Goal: Contribute content: Add original content to the website for others to see

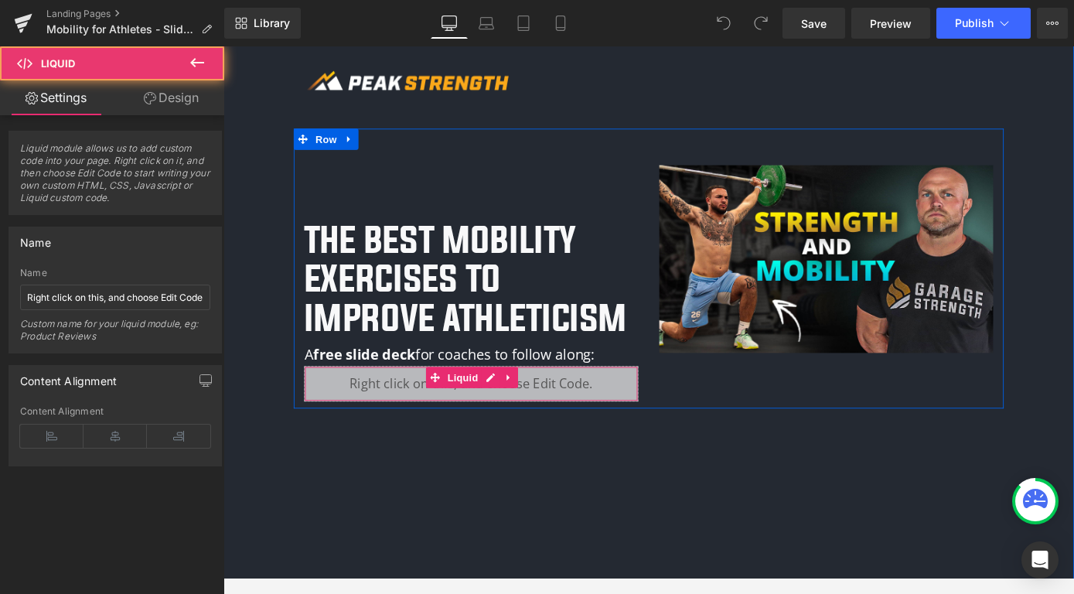
click at [388, 426] on div "Liquid" at bounding box center [495, 417] width 367 height 39
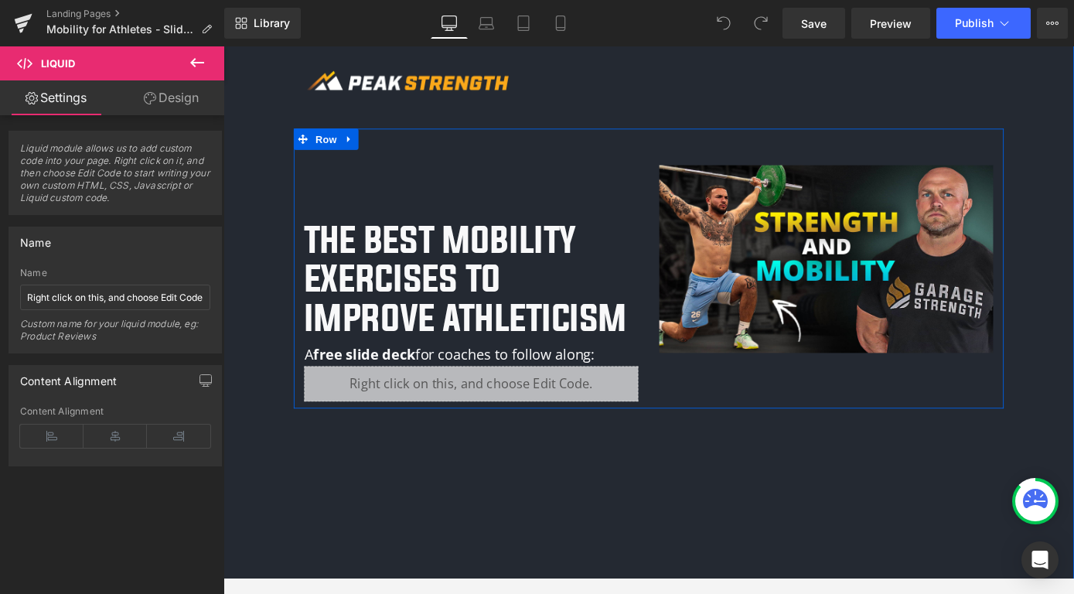
click at [511, 408] on div "Liquid" at bounding box center [495, 417] width 367 height 39
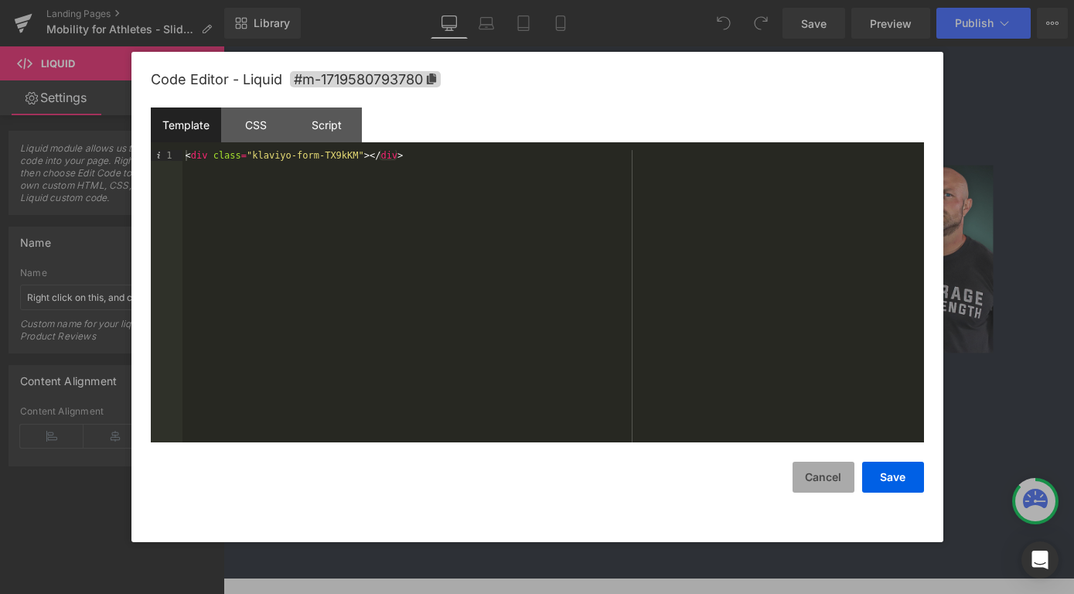
click at [823, 482] on button "Cancel" at bounding box center [824, 477] width 62 height 31
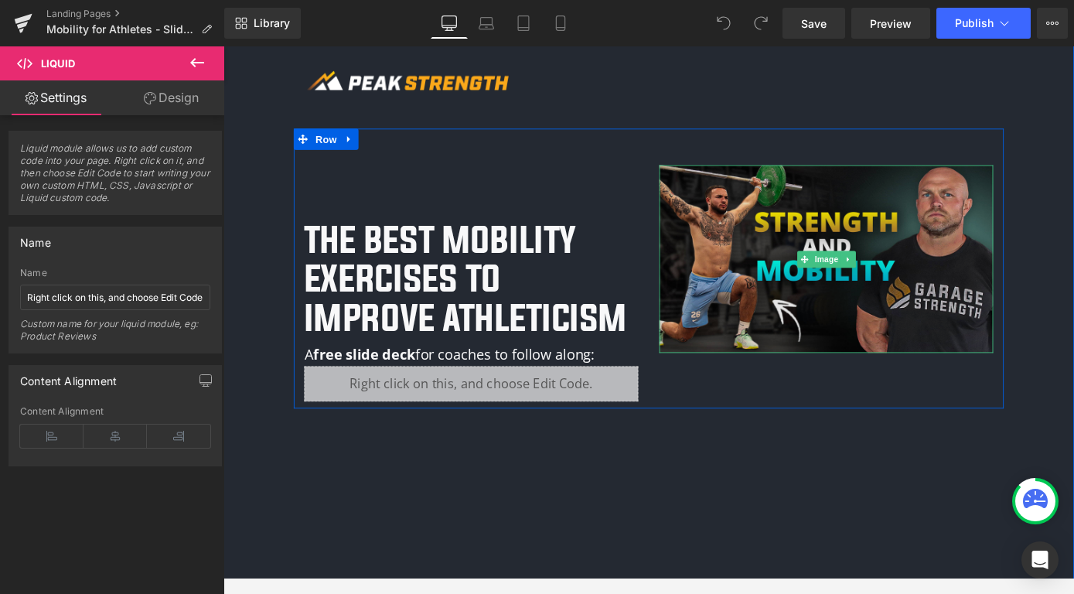
click at [789, 303] on img at bounding box center [886, 280] width 367 height 207
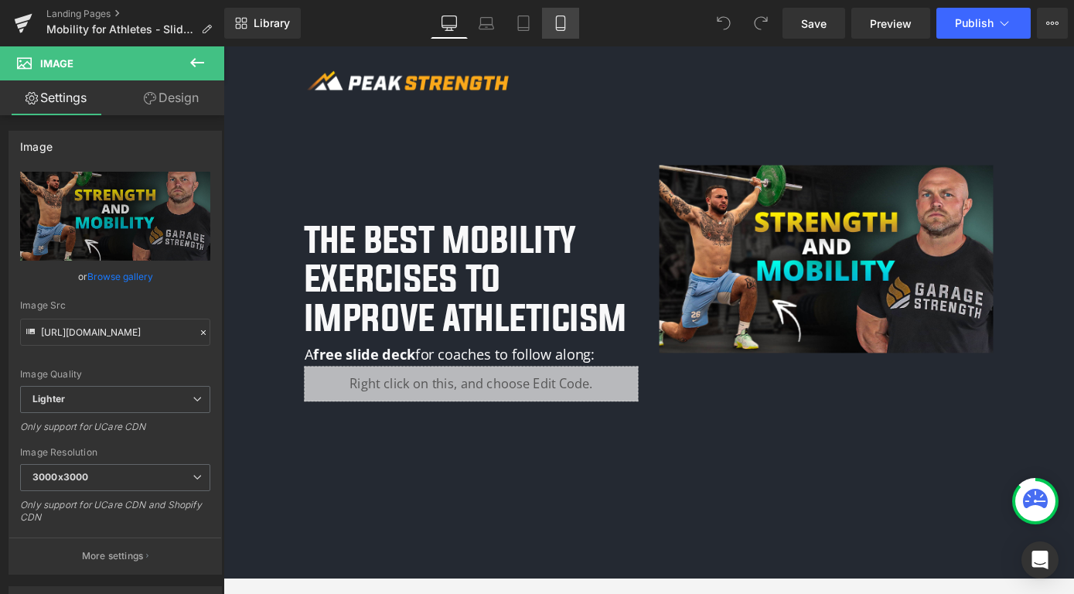
click at [561, 23] on icon at bounding box center [560, 22] width 15 height 15
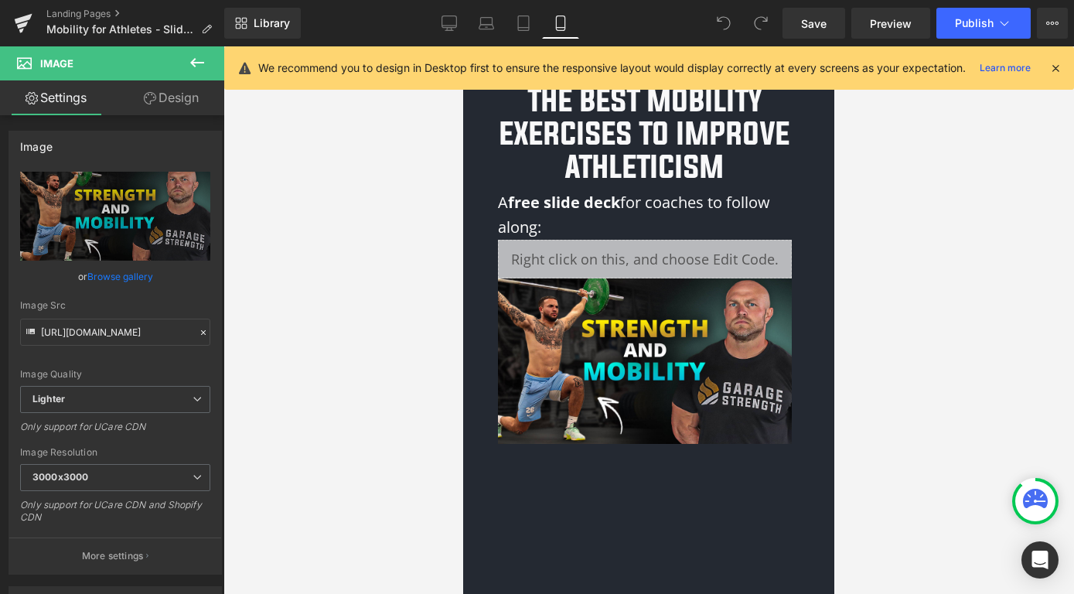
scroll to position [85, 0]
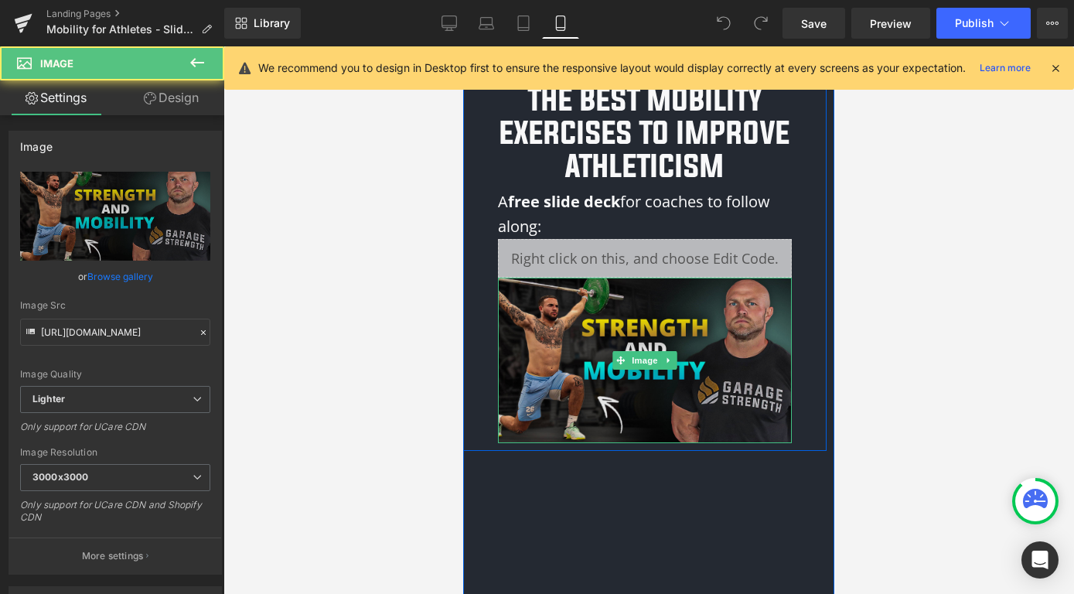
click at [613, 303] on img at bounding box center [645, 361] width 294 height 166
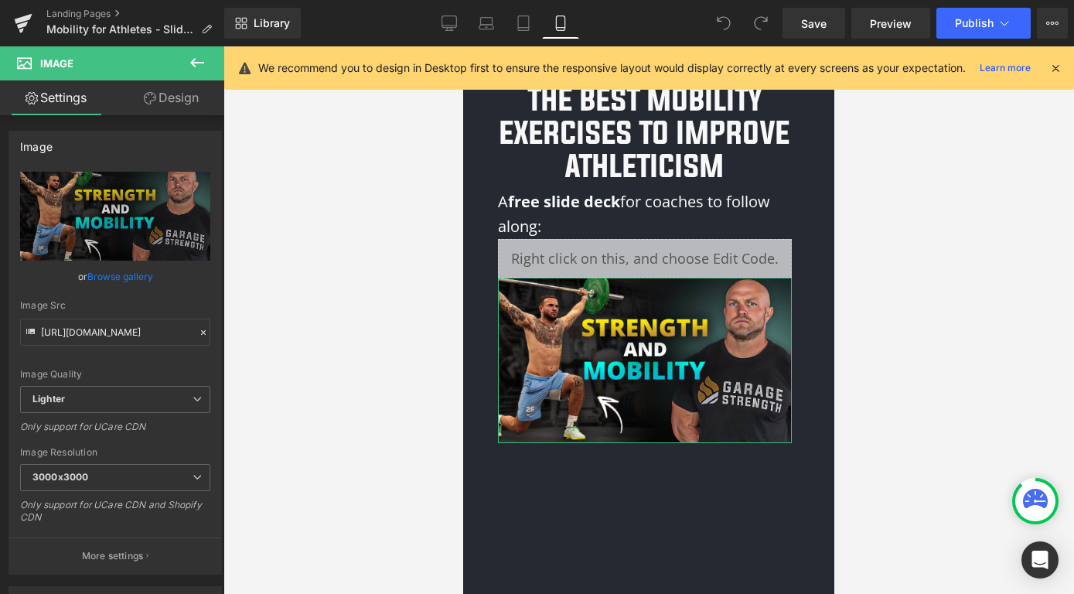
click at [184, 91] on link "Design" at bounding box center [171, 97] width 112 height 35
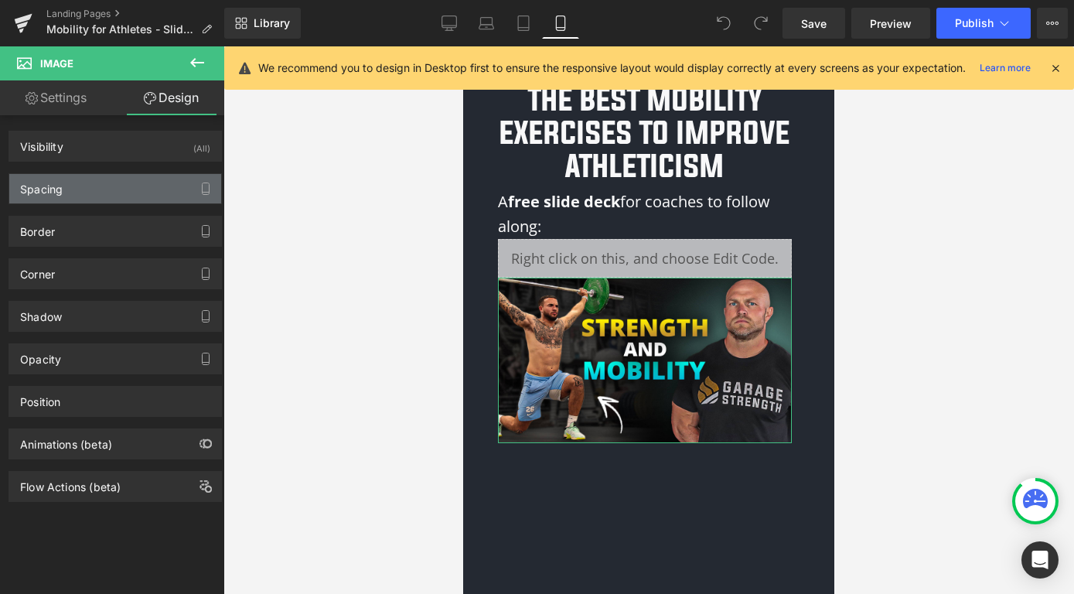
click at [141, 180] on div "Spacing" at bounding box center [115, 188] width 212 height 29
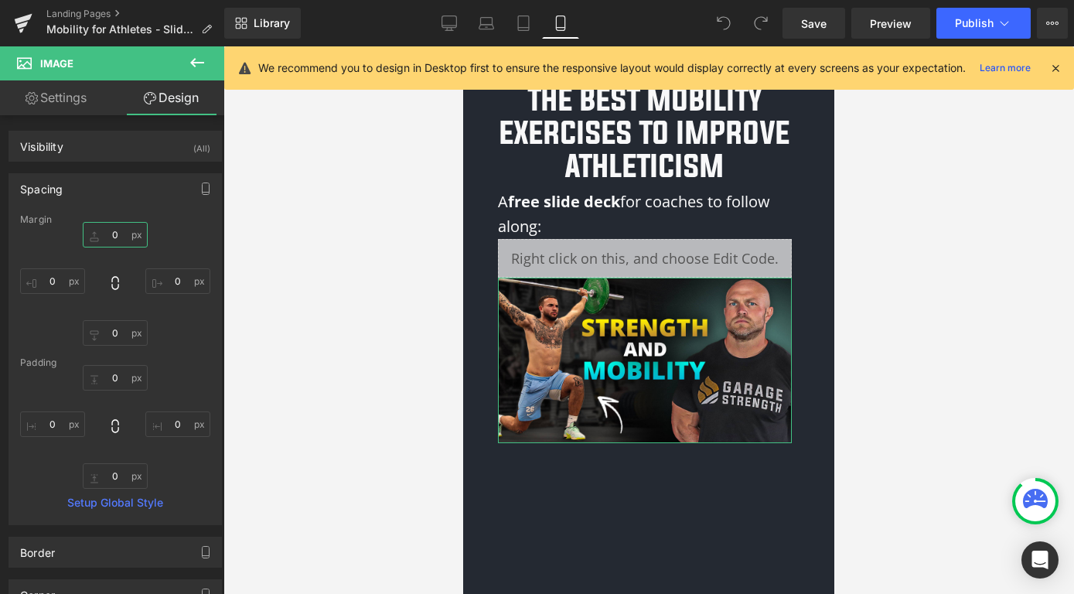
click at [107, 237] on input "0" at bounding box center [115, 235] width 65 height 26
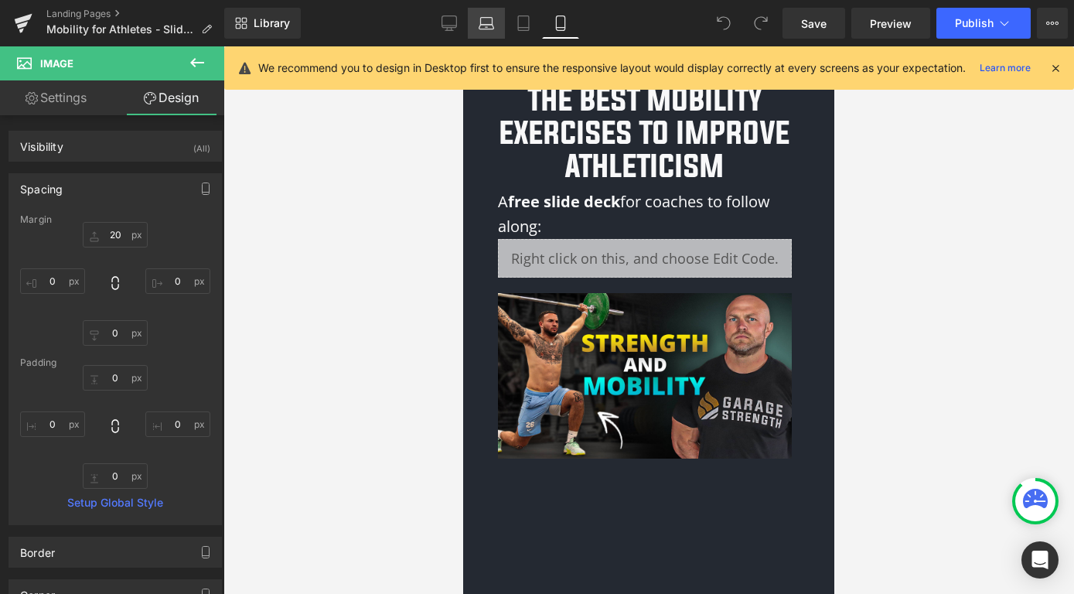
click at [486, 22] on icon at bounding box center [486, 22] width 15 height 15
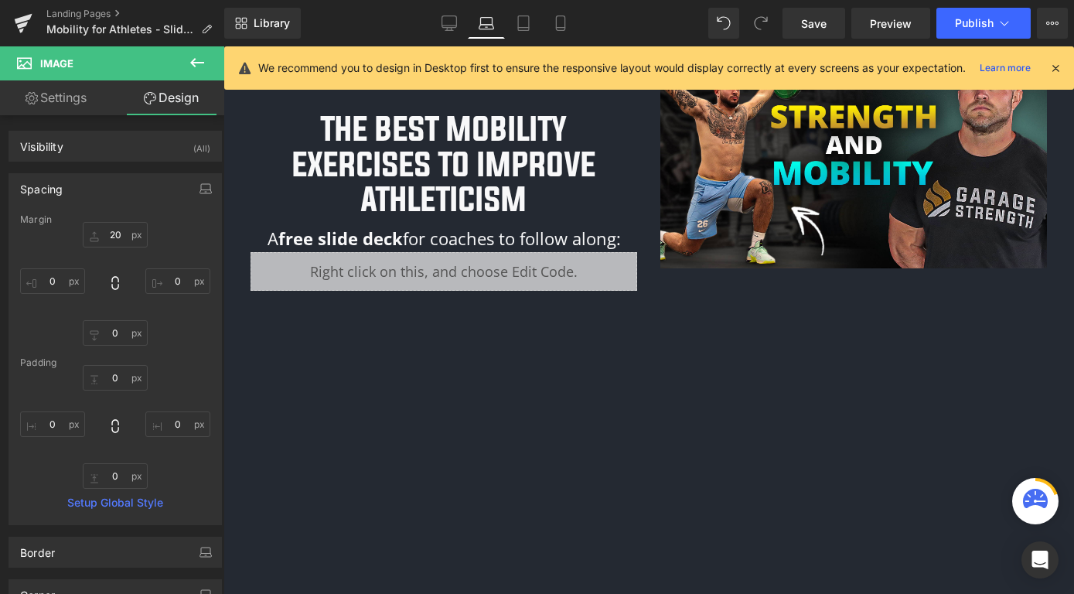
type input "0"
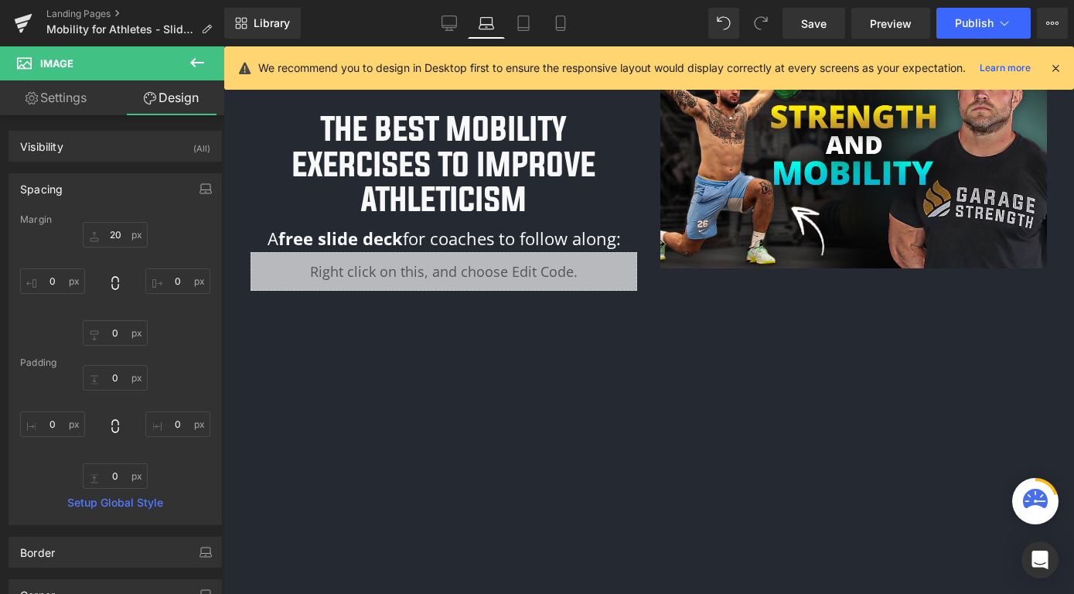
type input "0"
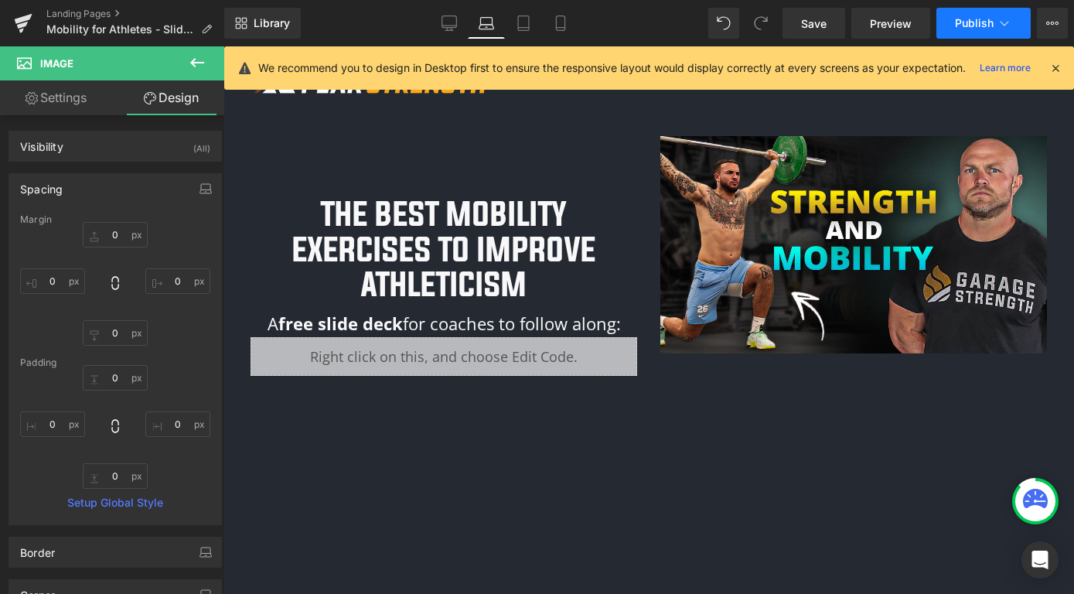
click at [991, 29] on span "Publish" at bounding box center [974, 23] width 39 height 12
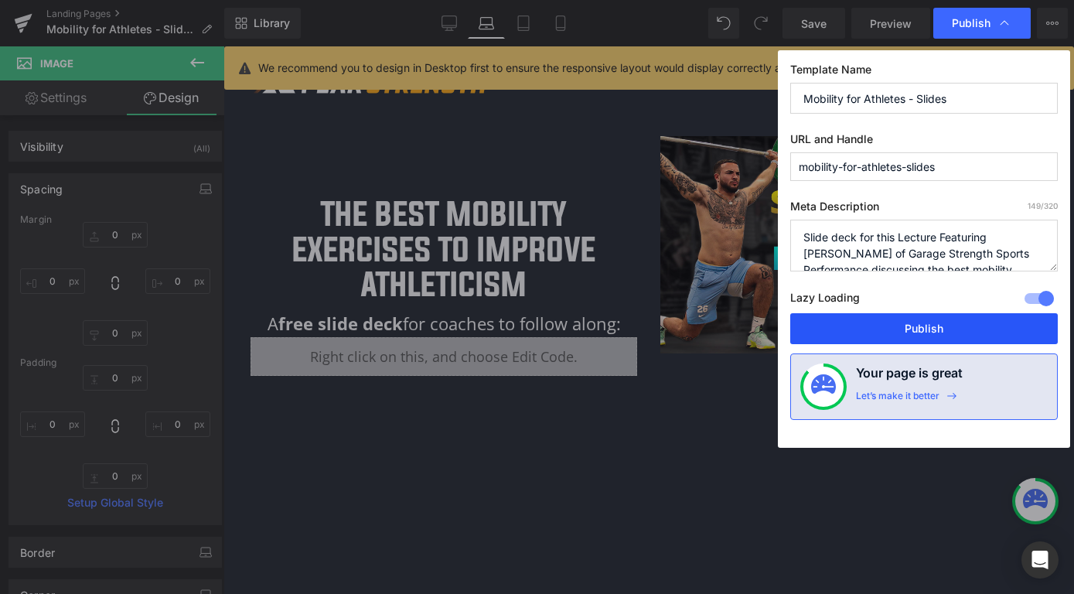
click at [920, 328] on button "Publish" at bounding box center [925, 328] width 268 height 31
